Goal: Task Accomplishment & Management: Use online tool/utility

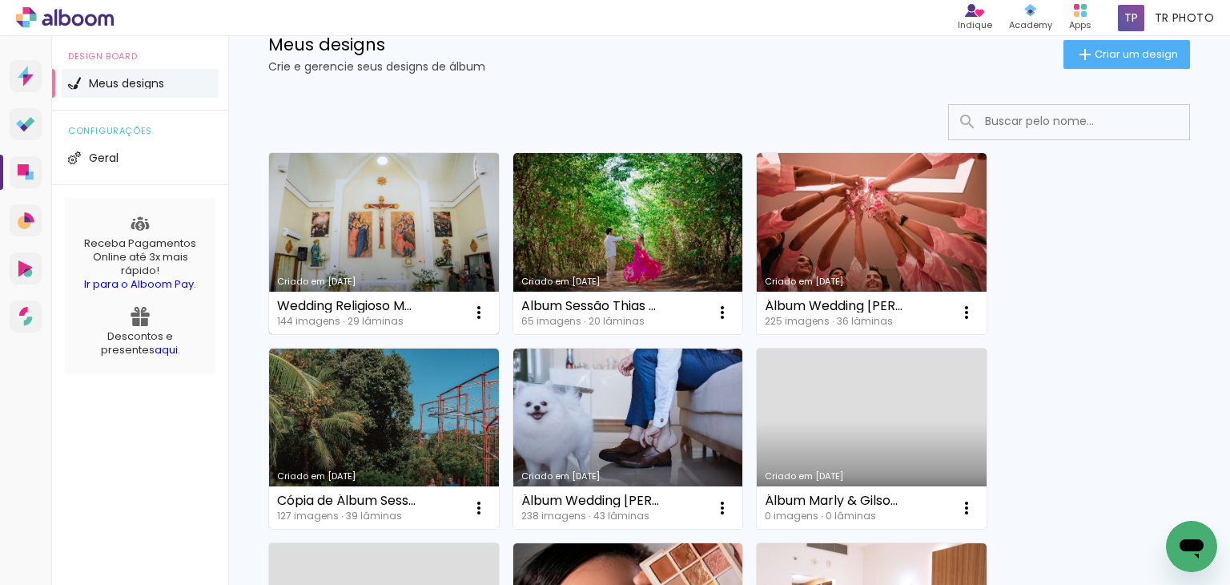
scroll to position [80, 0]
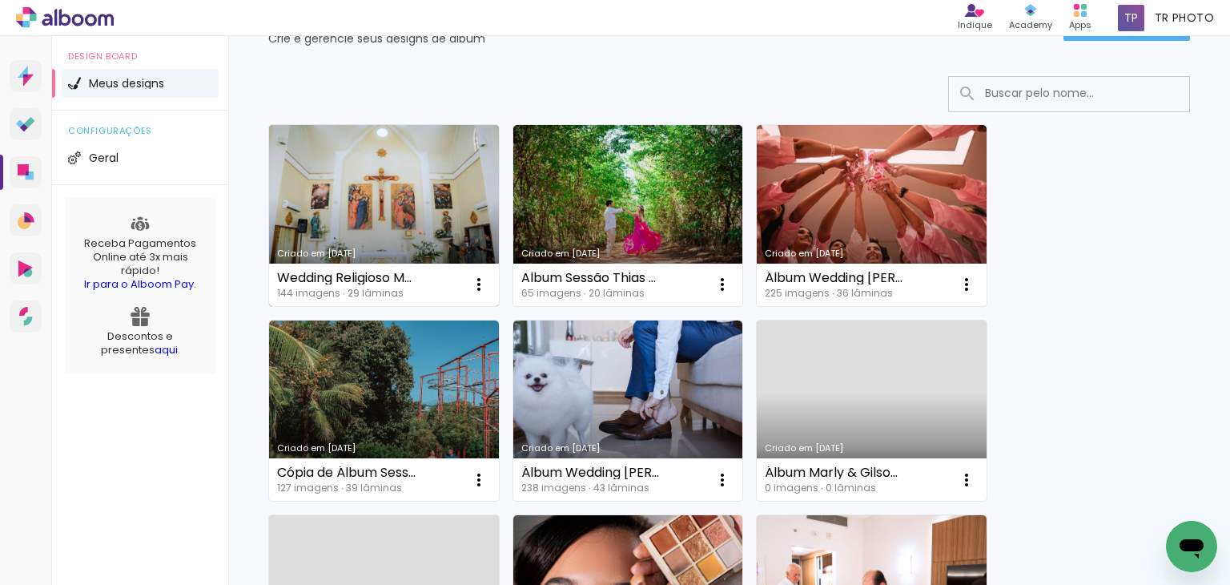
click at [399, 167] on link "Criado em [DATE]" at bounding box center [384, 215] width 230 height 181
